Goal: Task Accomplishment & Management: Complete application form

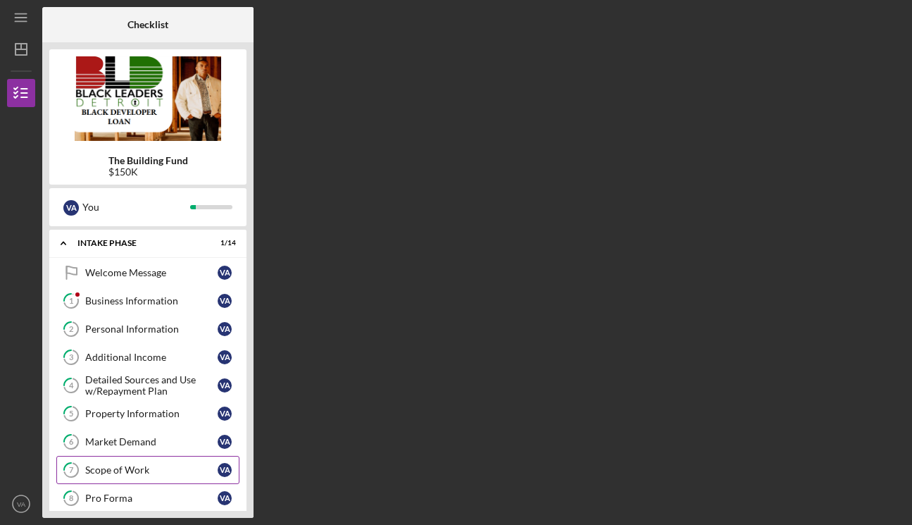
click at [139, 473] on div "Scope of Work" at bounding box center [151, 469] width 132 height 11
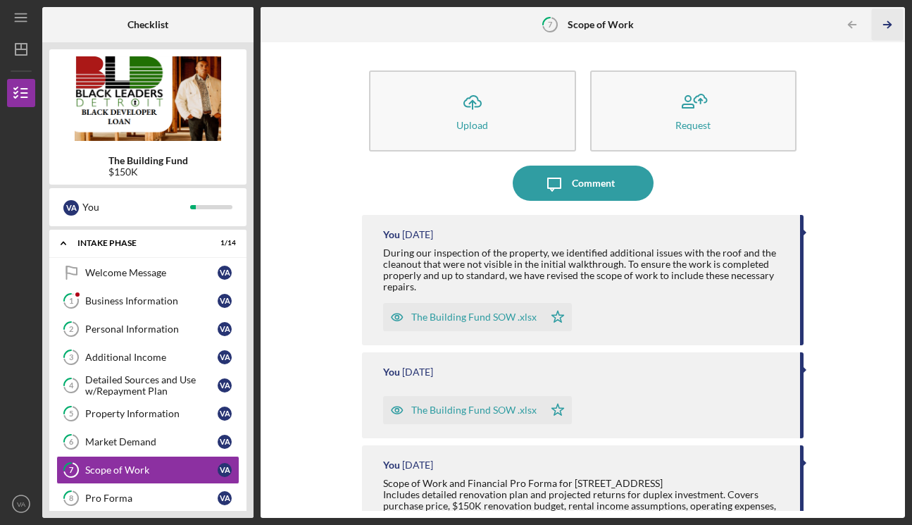
click at [885, 23] on icon "Icon/Table Pagination Arrow" at bounding box center [888, 25] width 32 height 32
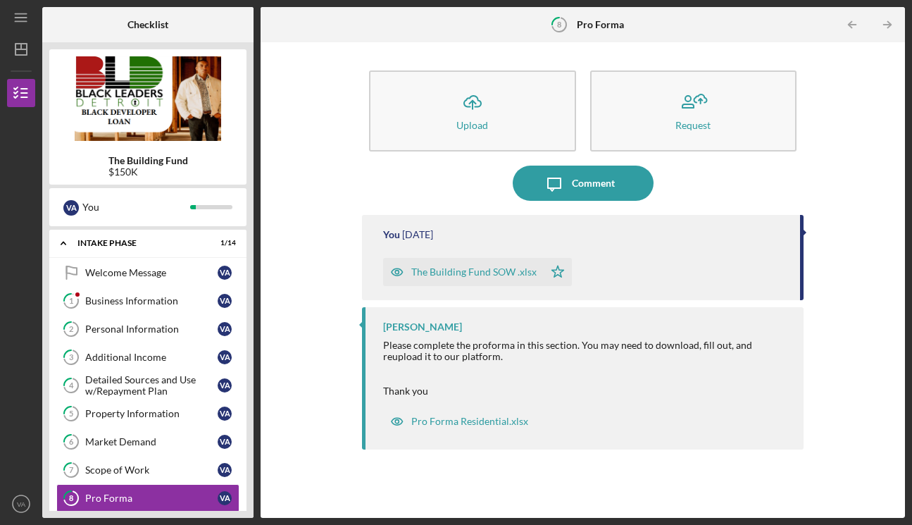
click at [885, 23] on icon "Icon/Table Pagination Arrow" at bounding box center [888, 25] width 32 height 32
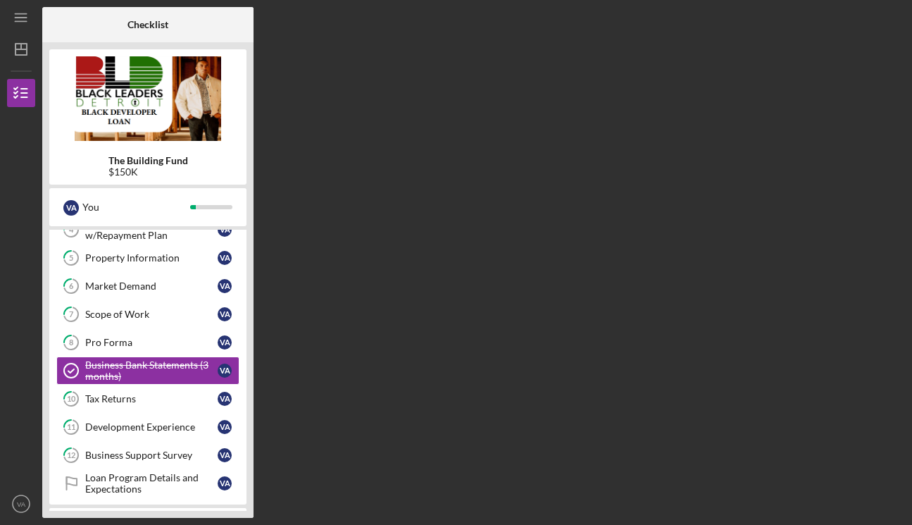
scroll to position [156, 0]
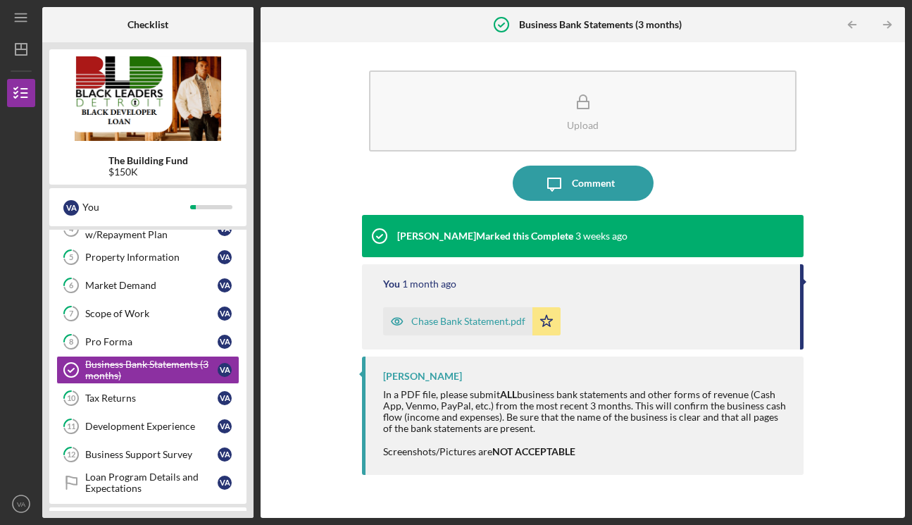
click at [885, 23] on icon "Icon/Table Pagination Arrow" at bounding box center [888, 25] width 32 height 32
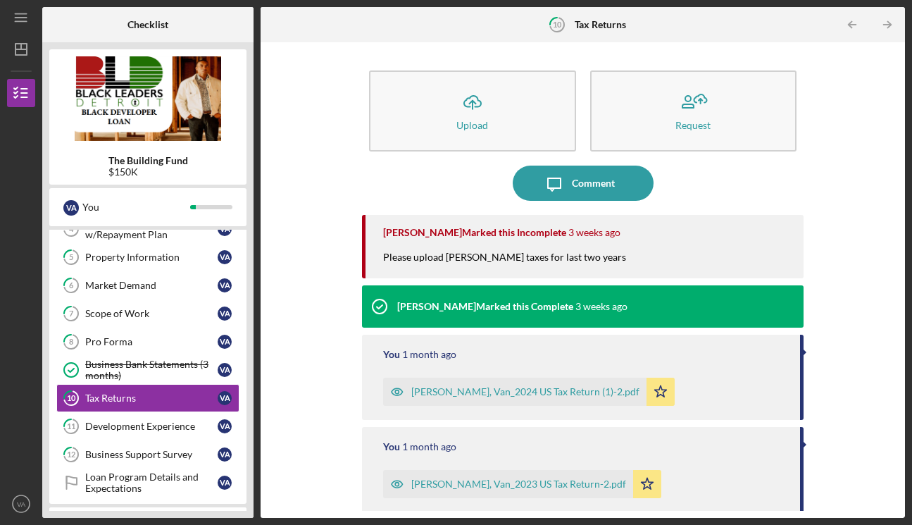
click at [885, 23] on icon "Icon/Table Pagination Arrow" at bounding box center [888, 25] width 32 height 32
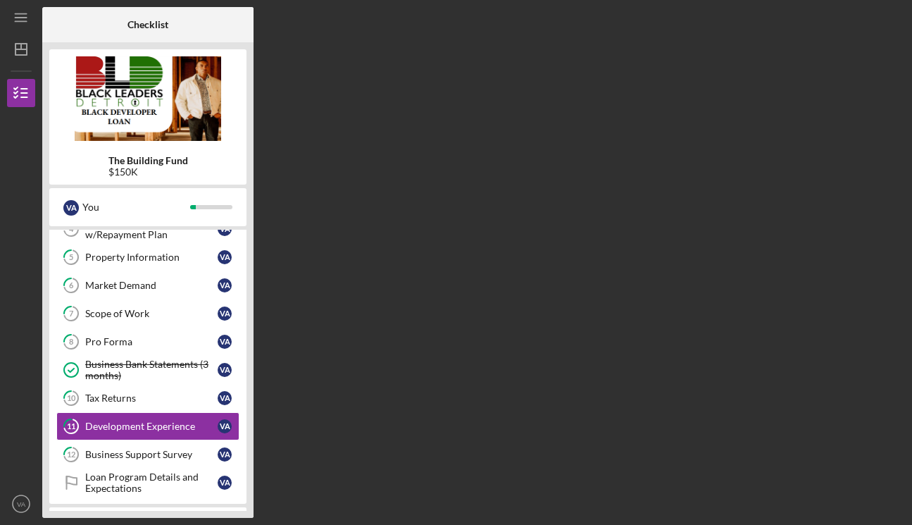
click at [885, 23] on div "Checklist The Building Fund $150K V A You Icon/Expander Intake Phase 1 / 14 Wel…" at bounding box center [473, 262] width 863 height 511
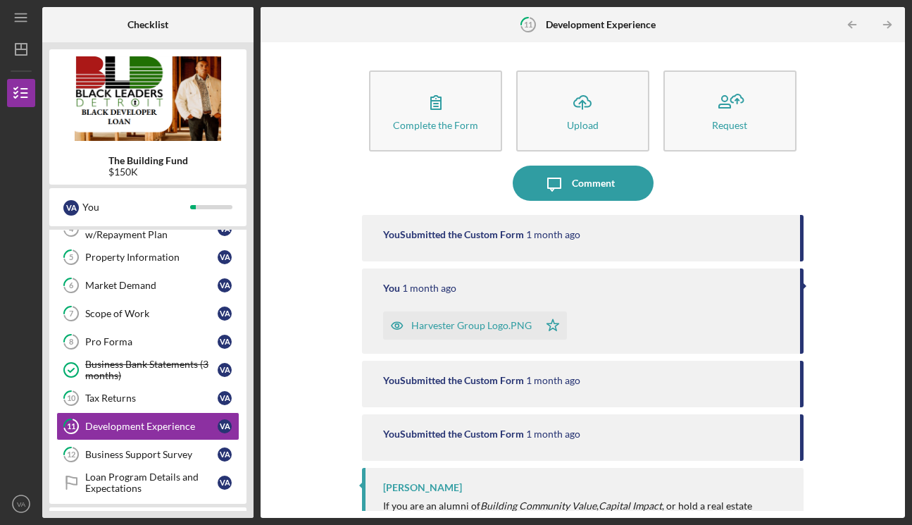
click at [885, 23] on icon "Icon/Table Pagination Arrow" at bounding box center [888, 25] width 32 height 32
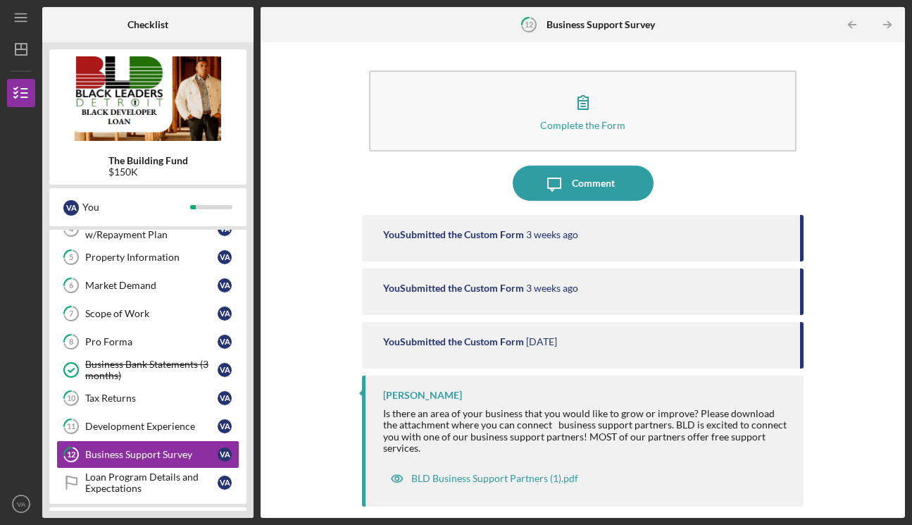
click at [885, 23] on icon "Icon/Table Pagination Arrow" at bounding box center [888, 25] width 32 height 32
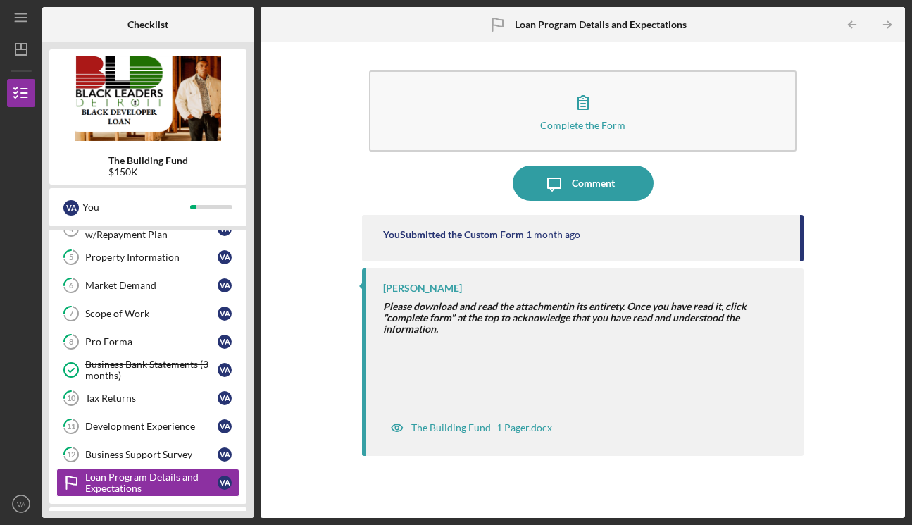
click at [885, 23] on icon "Icon/Table Pagination Arrow" at bounding box center [888, 25] width 32 height 32
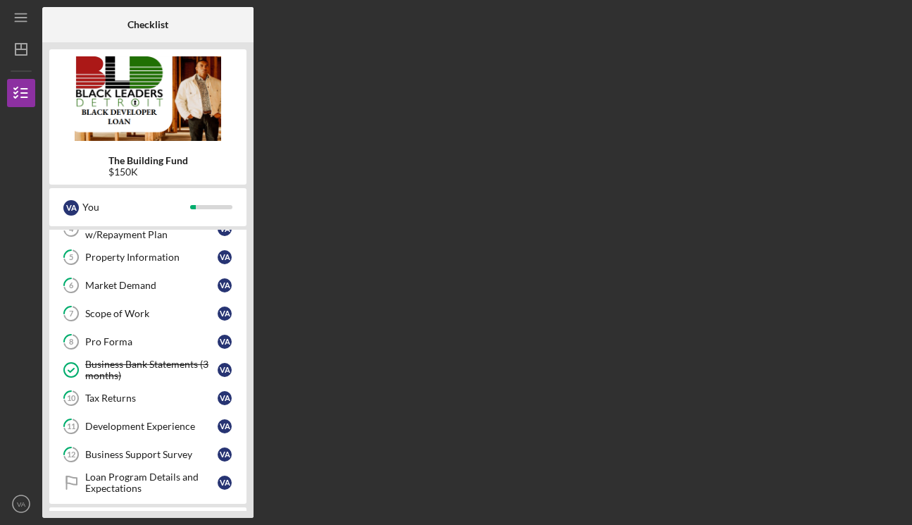
scroll to position [337, 0]
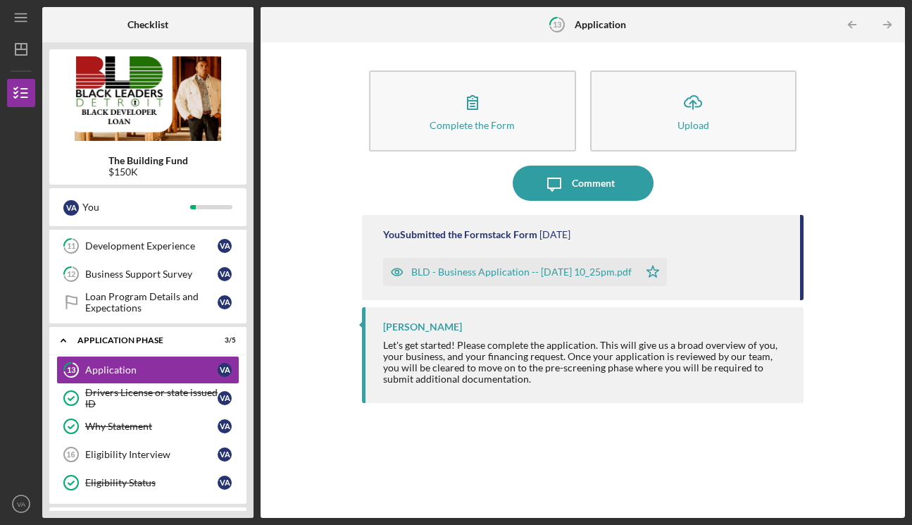
click at [885, 23] on icon "Icon/Table Pagination Arrow" at bounding box center [888, 25] width 32 height 32
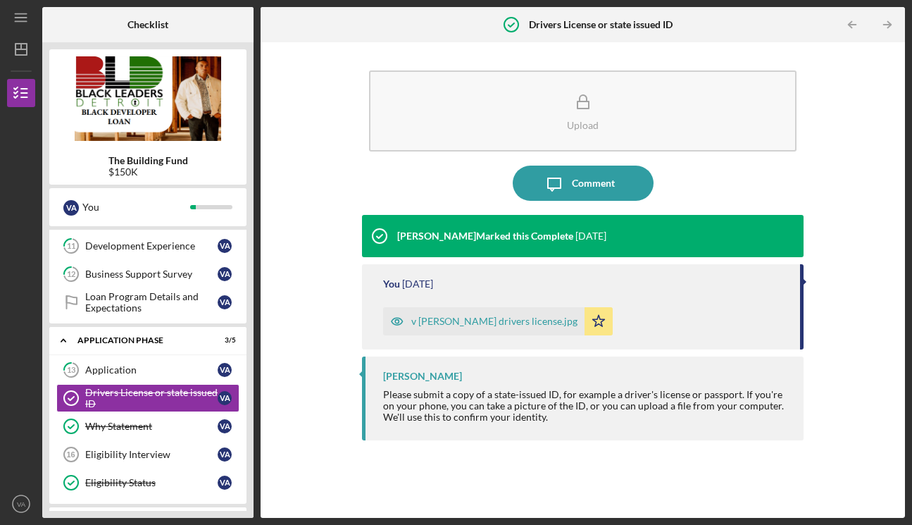
click at [885, 23] on icon "Icon/Table Pagination Arrow" at bounding box center [888, 25] width 32 height 32
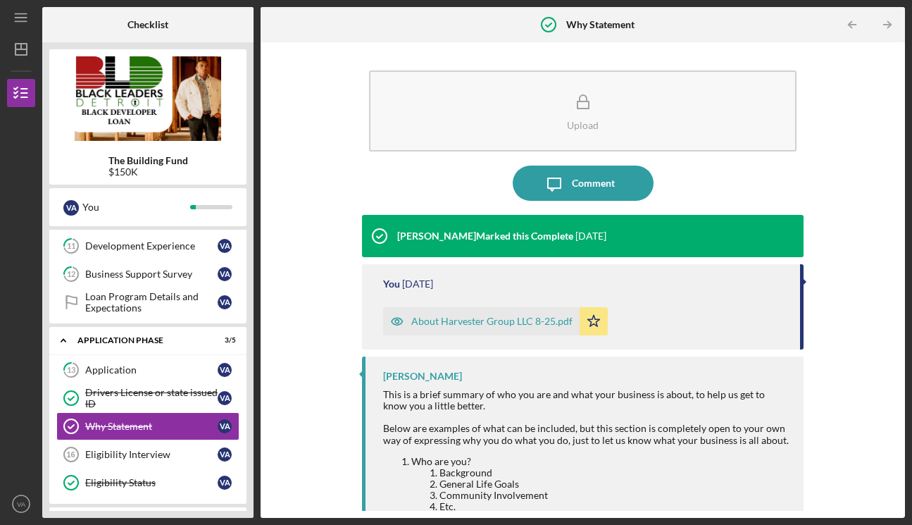
click at [885, 23] on icon "Icon/Table Pagination Arrow" at bounding box center [888, 25] width 32 height 32
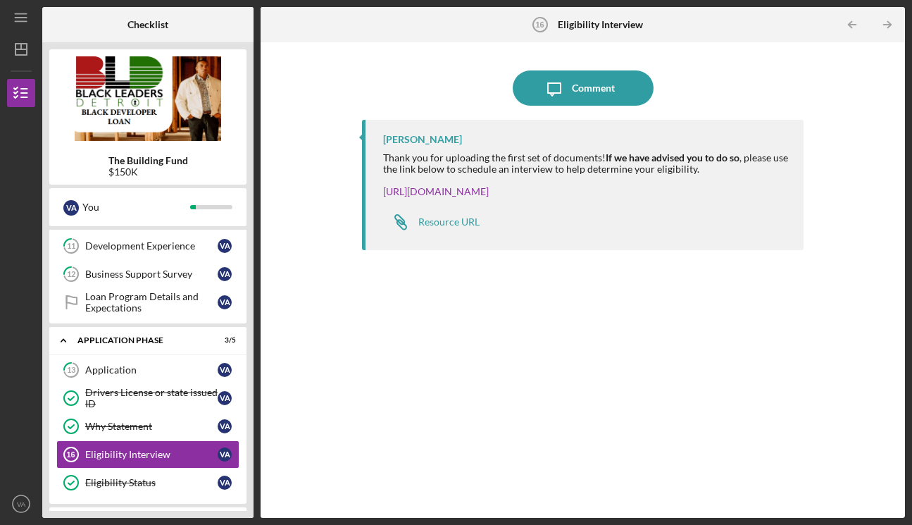
click at [885, 23] on icon "Icon/Table Pagination Arrow" at bounding box center [888, 25] width 32 height 32
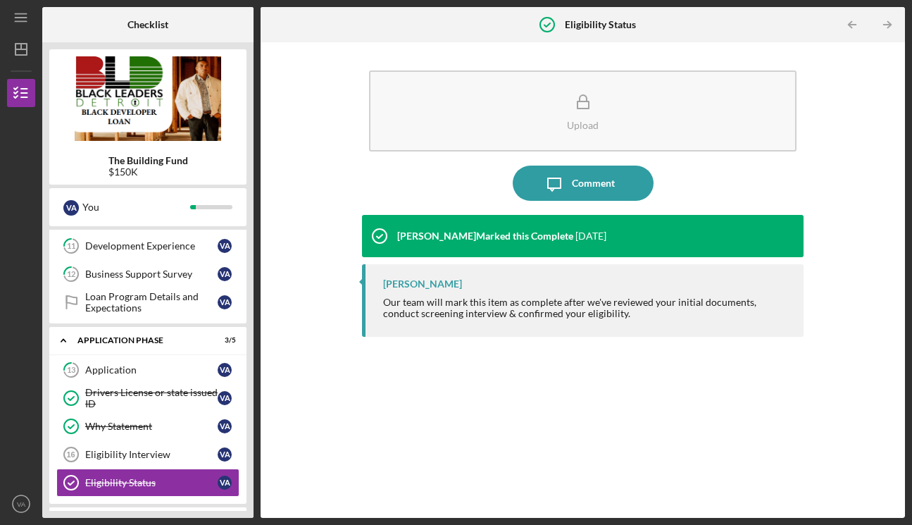
click at [885, 23] on icon "Icon/Table Pagination Arrow" at bounding box center [888, 25] width 32 height 32
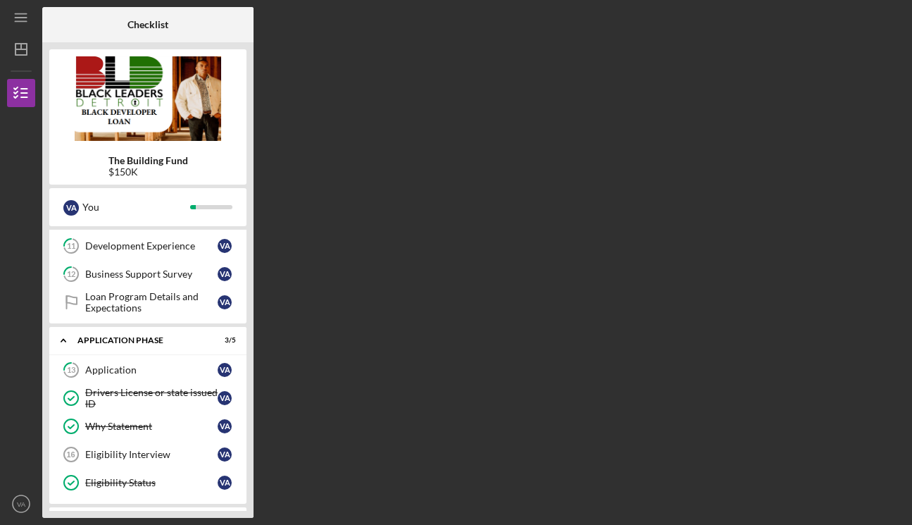
scroll to position [517, 0]
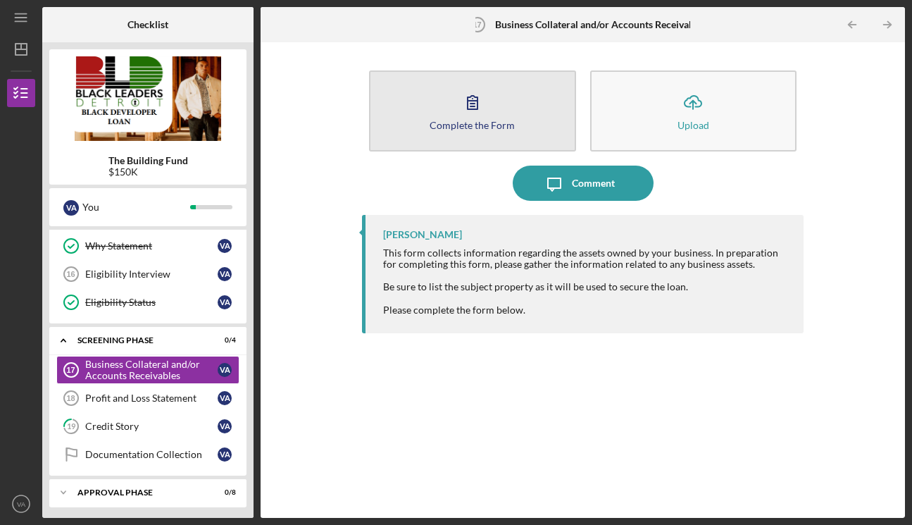
click at [482, 125] on div "Complete the Form" at bounding box center [472, 125] width 85 height 11
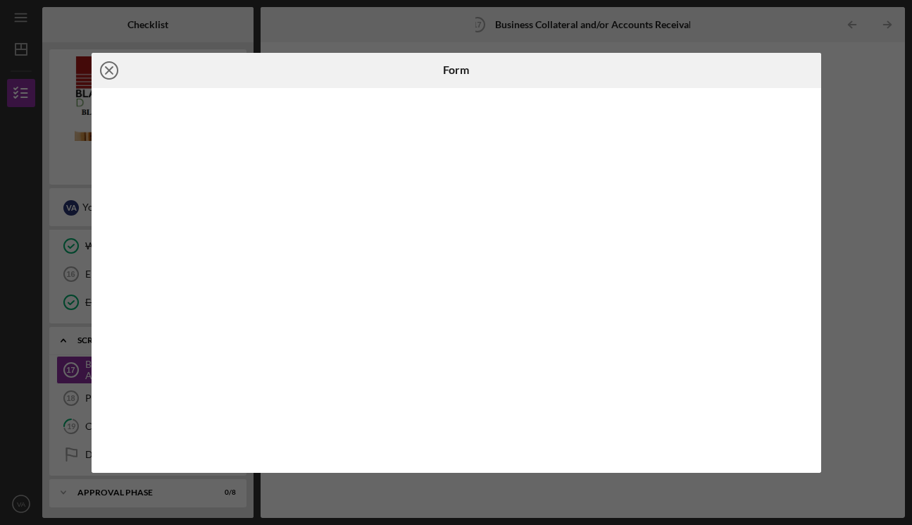
click at [107, 70] on icon "Icon/Close" at bounding box center [109, 70] width 35 height 35
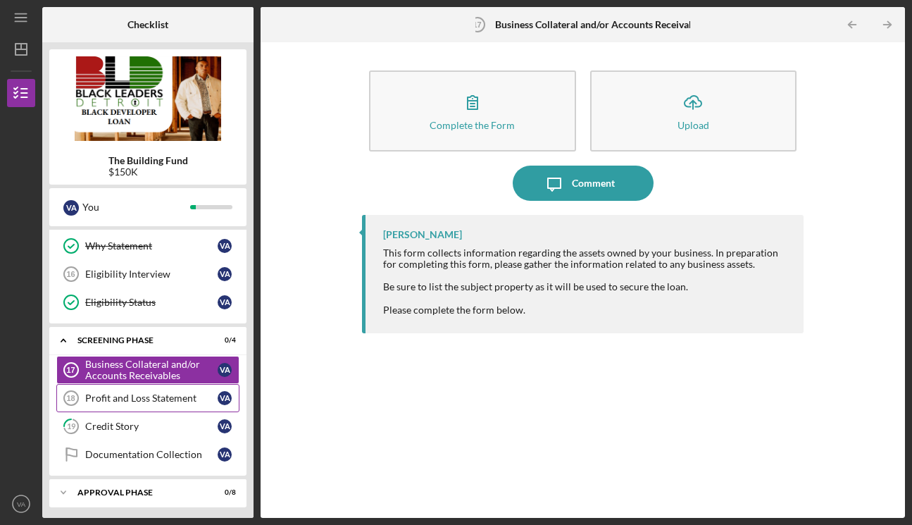
click at [168, 395] on div "Profit and Loss Statement" at bounding box center [151, 397] width 132 height 11
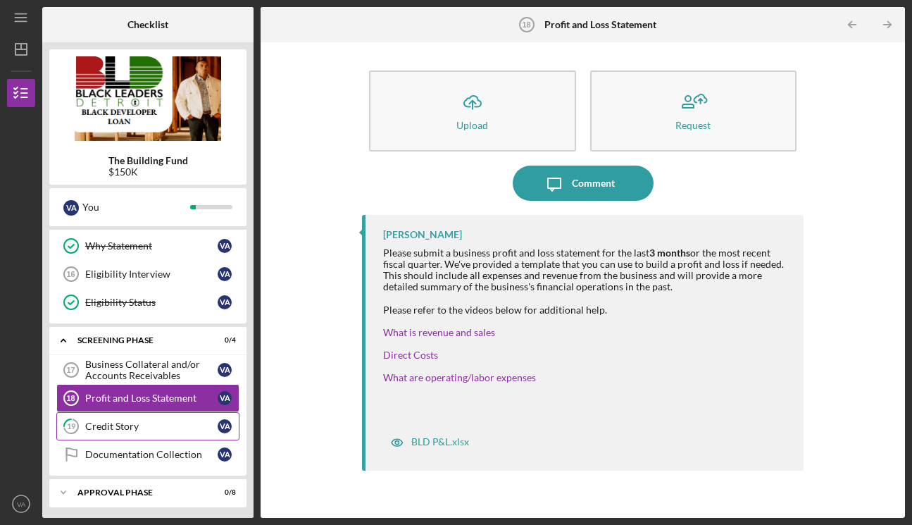
click at [154, 420] on div "Credit Story" at bounding box center [151, 425] width 132 height 11
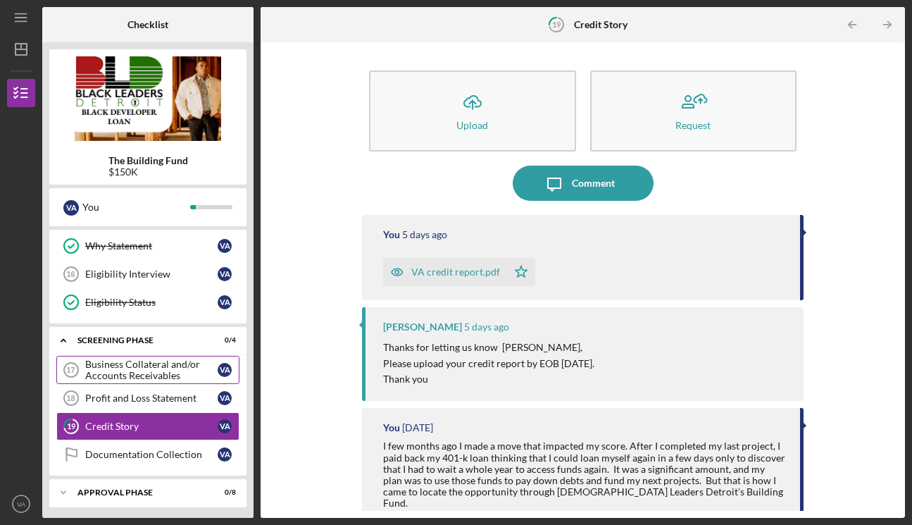
click at [169, 363] on div "Business Collateral and/or Accounts Receivables" at bounding box center [151, 369] width 132 height 23
